Goal: Task Accomplishment & Management: Use online tool/utility

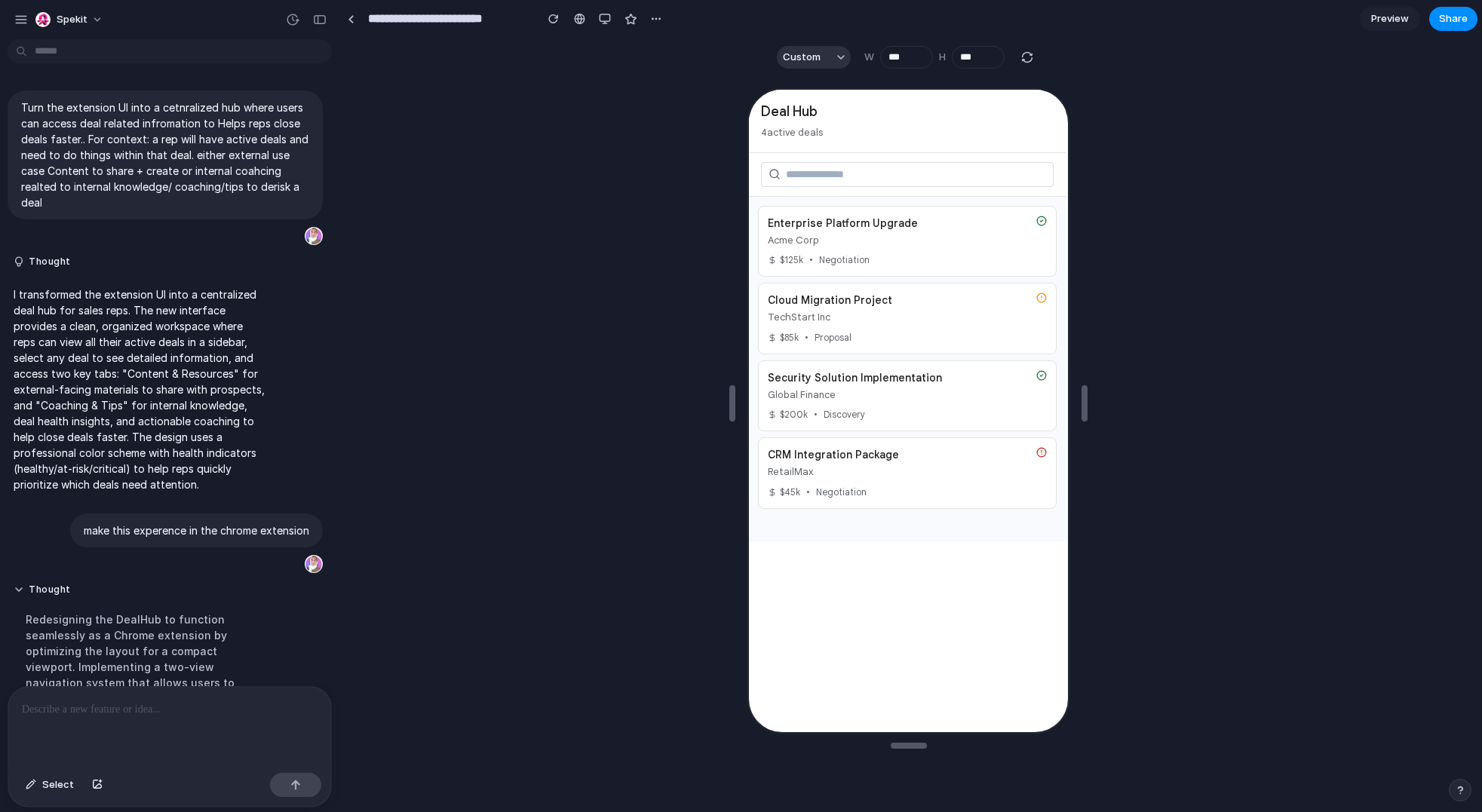
scroll to position [449, 0]
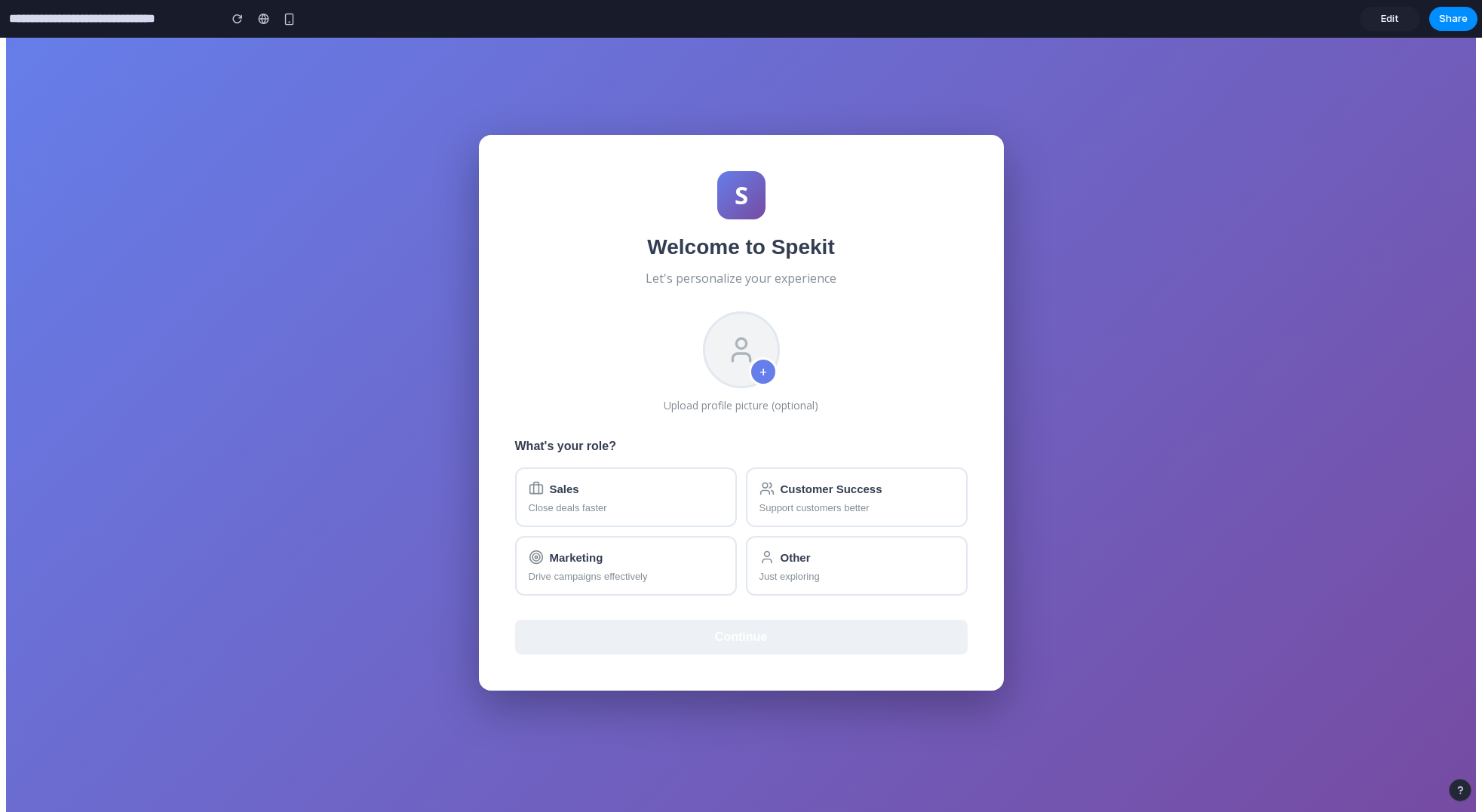
scroll to position [42, 0]
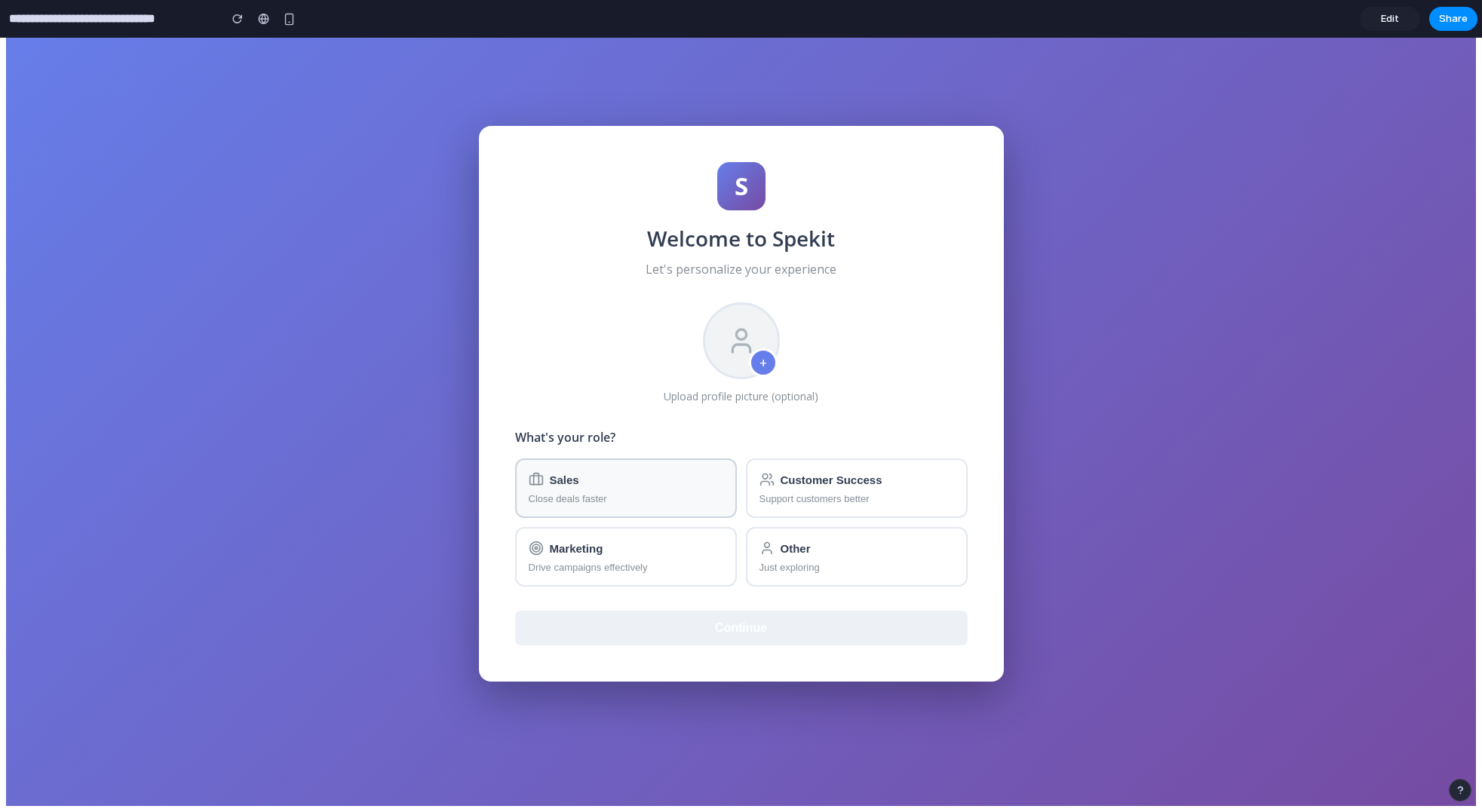
click at [579, 496] on span "Close deals faster" at bounding box center [625, 499] width 194 height 12
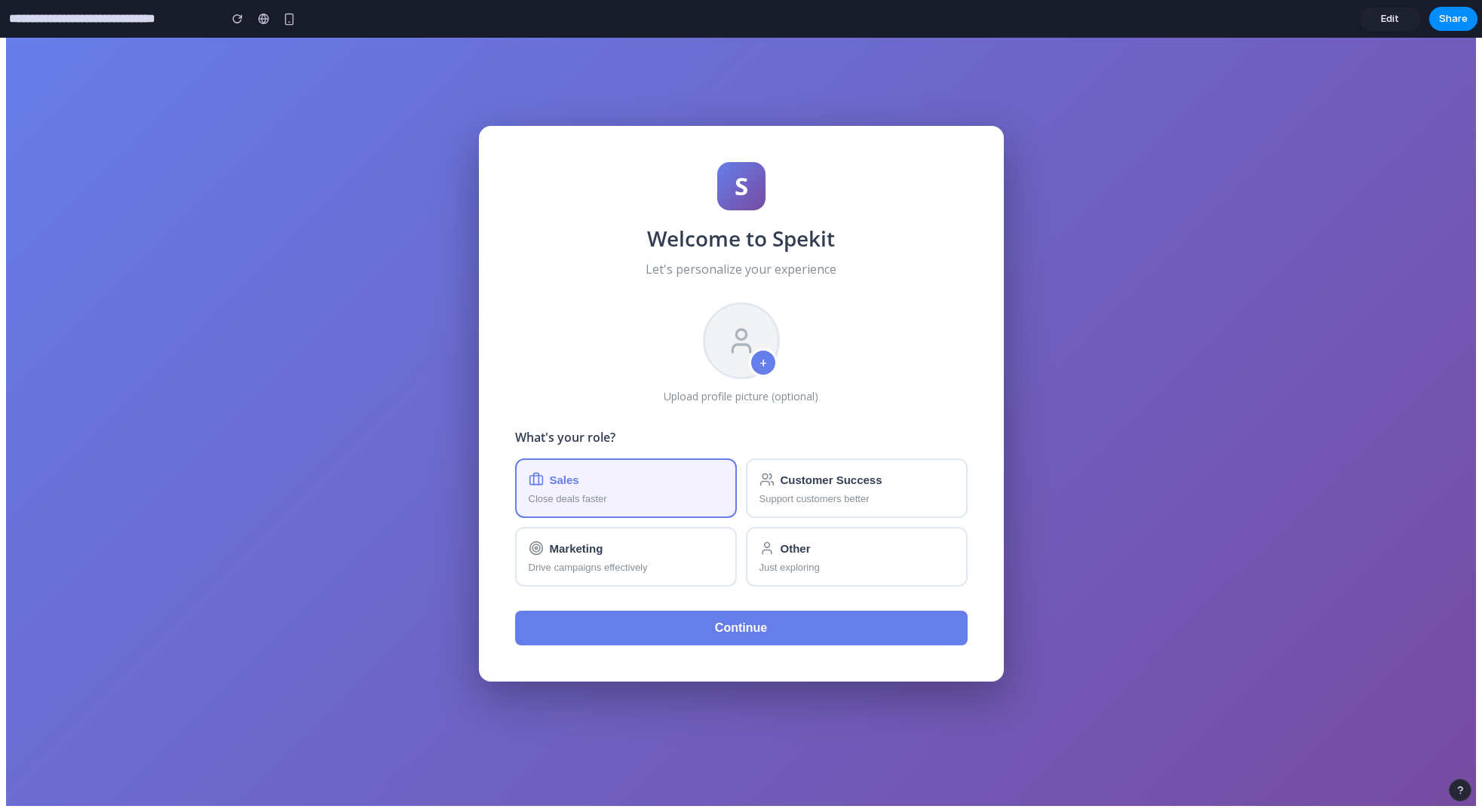
click at [691, 620] on button "Continue" at bounding box center [741, 628] width 453 height 35
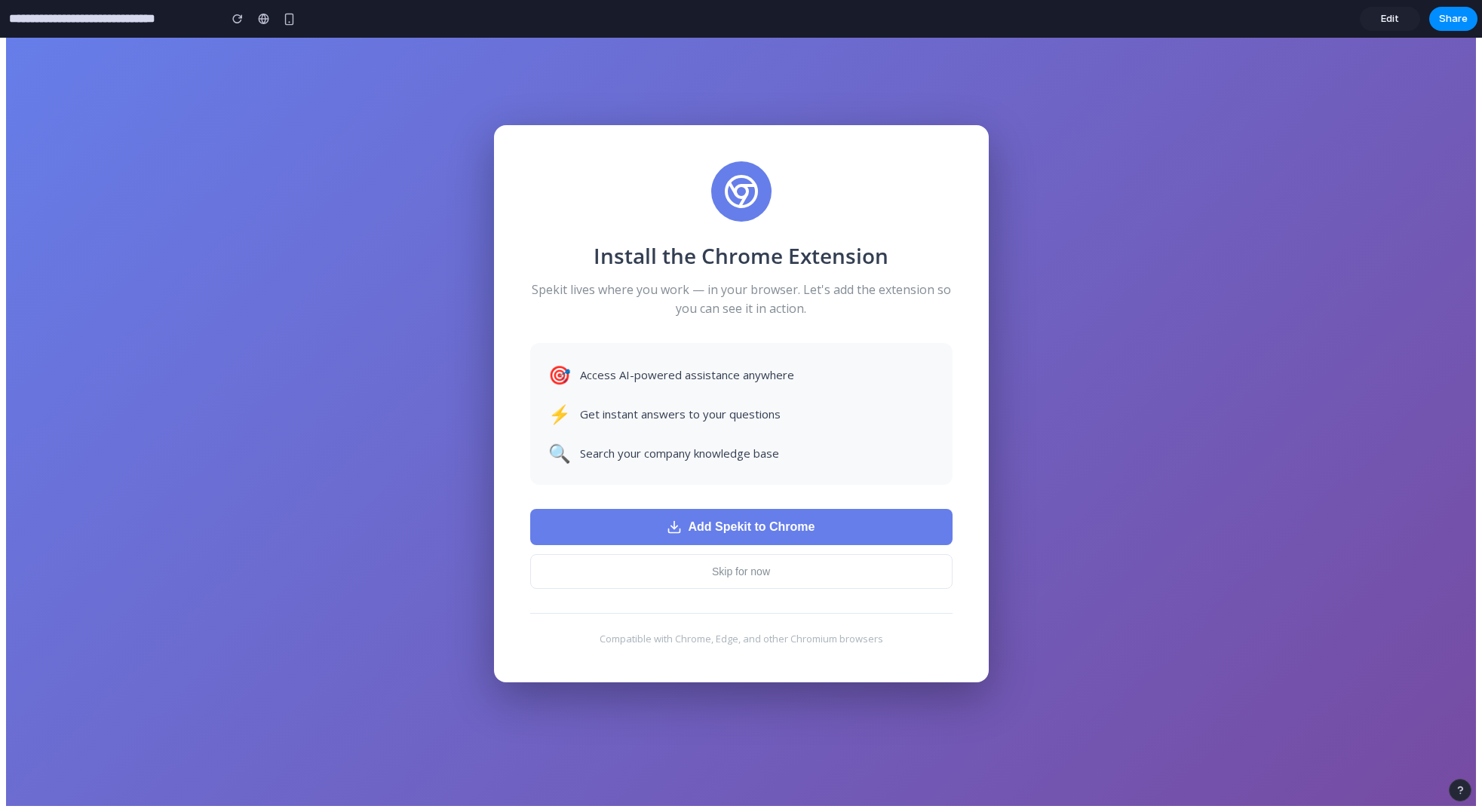
click at [739, 539] on button "Add Spekit to Chrome" at bounding box center [741, 527] width 422 height 36
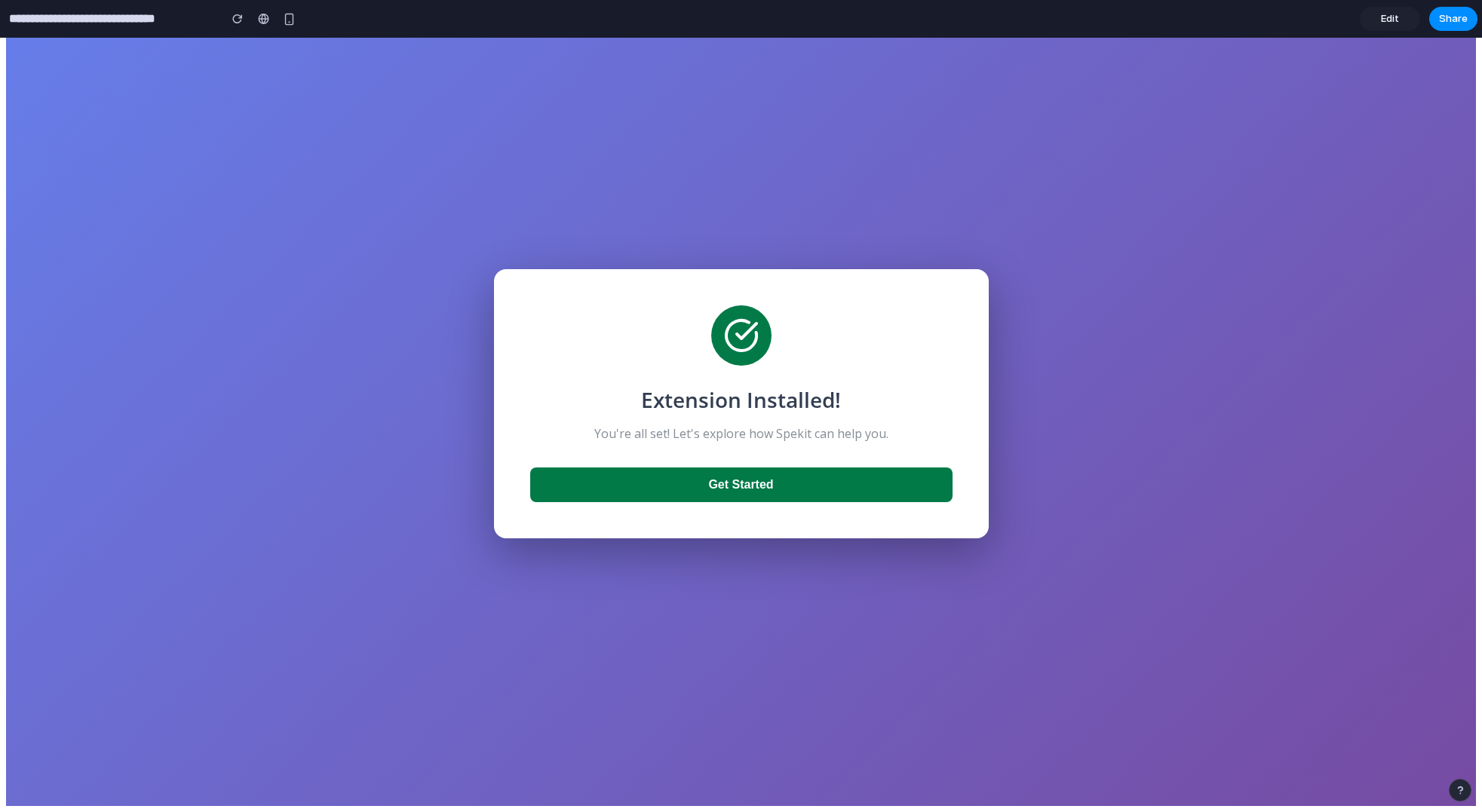
scroll to position [12, 0]
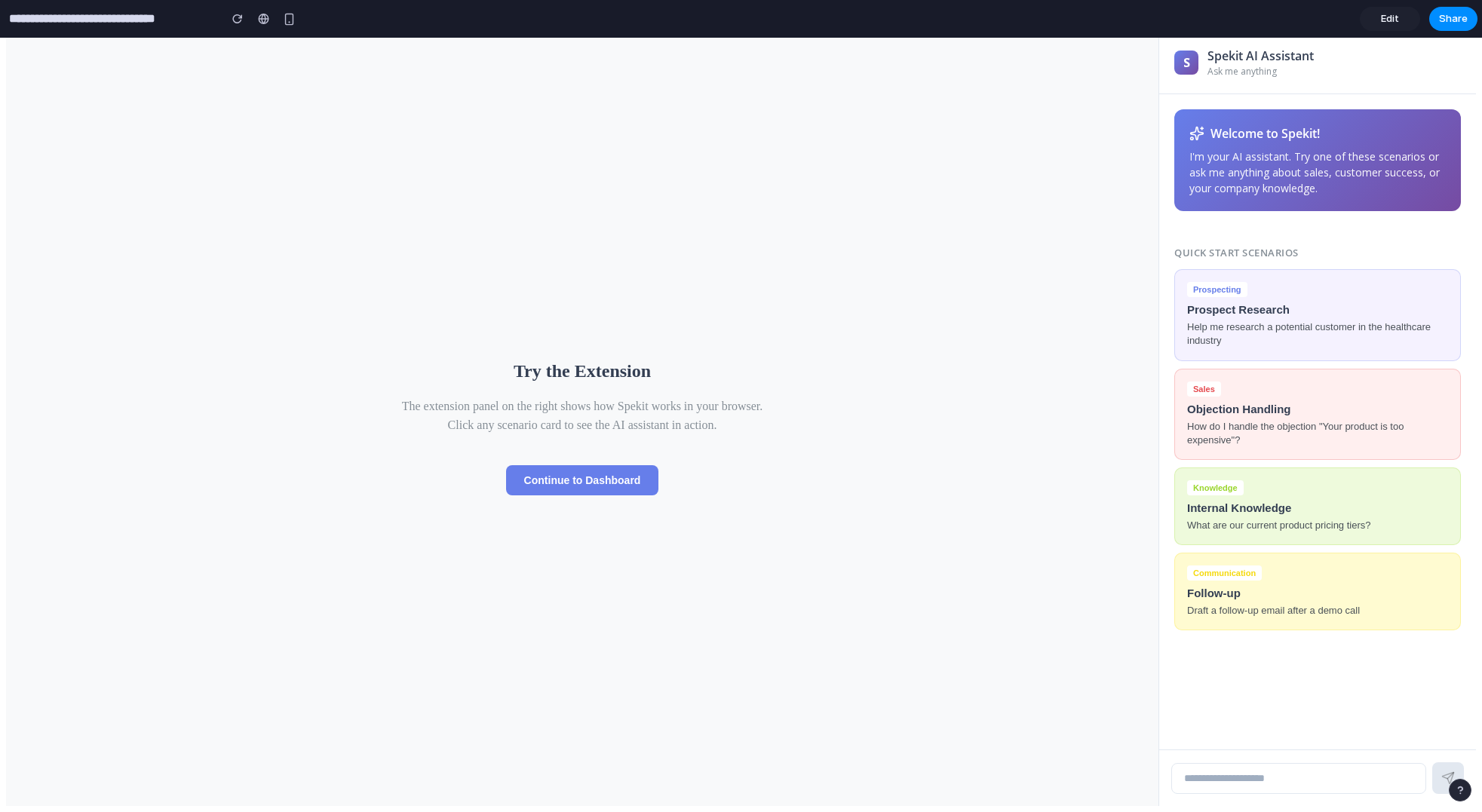
drag, startPoint x: 724, startPoint y: 493, endPoint x: 739, endPoint y: 497, distance: 15.5
click at [739, 497] on div "Try the Extension The extension panel on the right shows how Spekit works in yo…" at bounding box center [582, 419] width 437 height 213
click at [1255, 517] on p "What are our current product pricing tiers?" at bounding box center [1318, 524] width 261 height 13
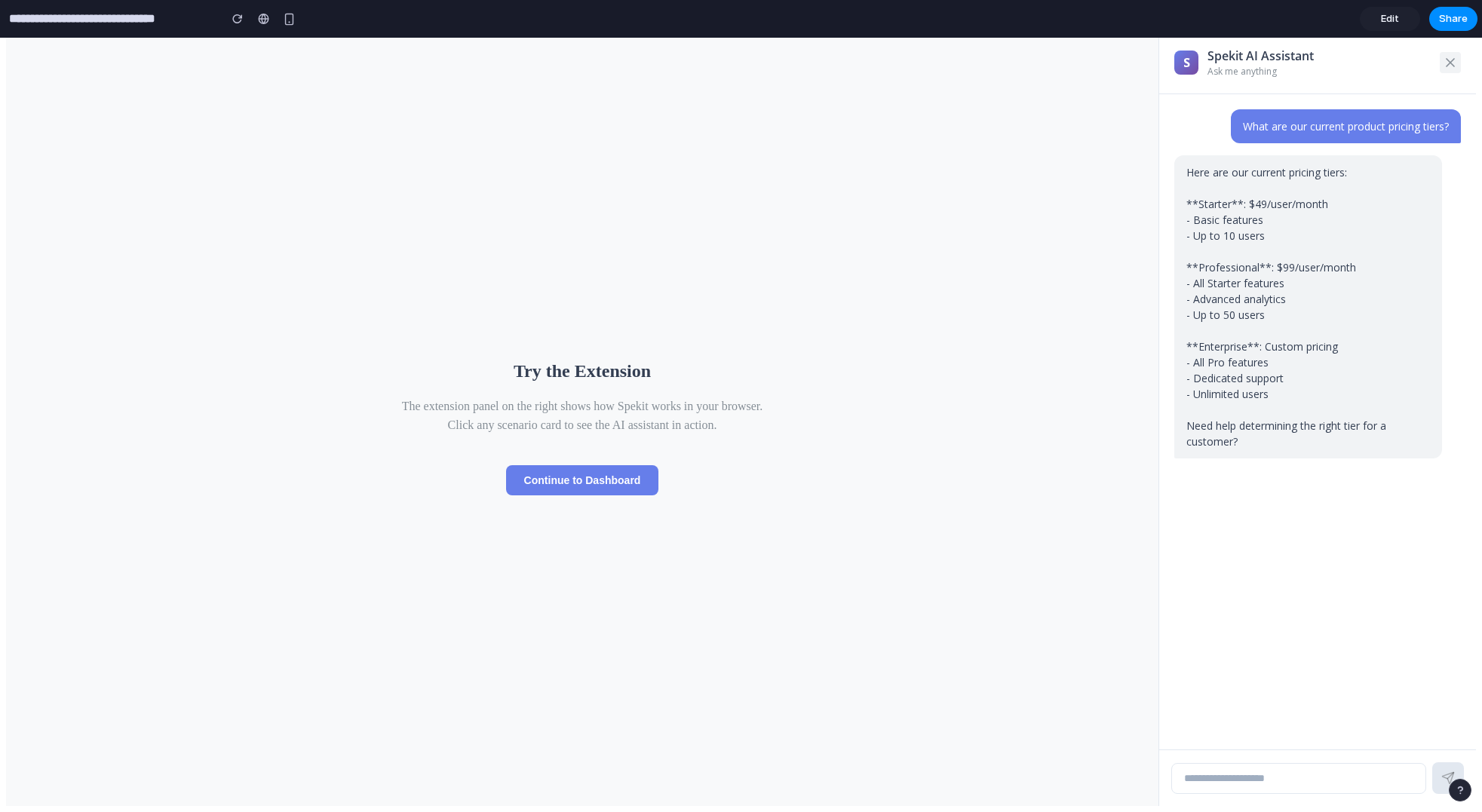
click at [1442, 64] on icon at bounding box center [1450, 63] width 15 height 15
